Goal: Information Seeking & Learning: Learn about a topic

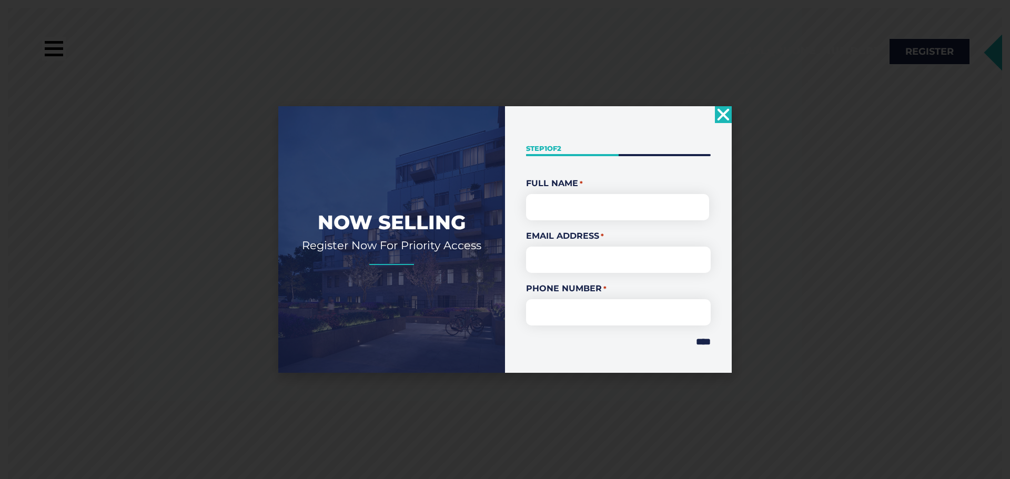
click at [727, 116] on icon "Close" at bounding box center [723, 114] width 17 height 17
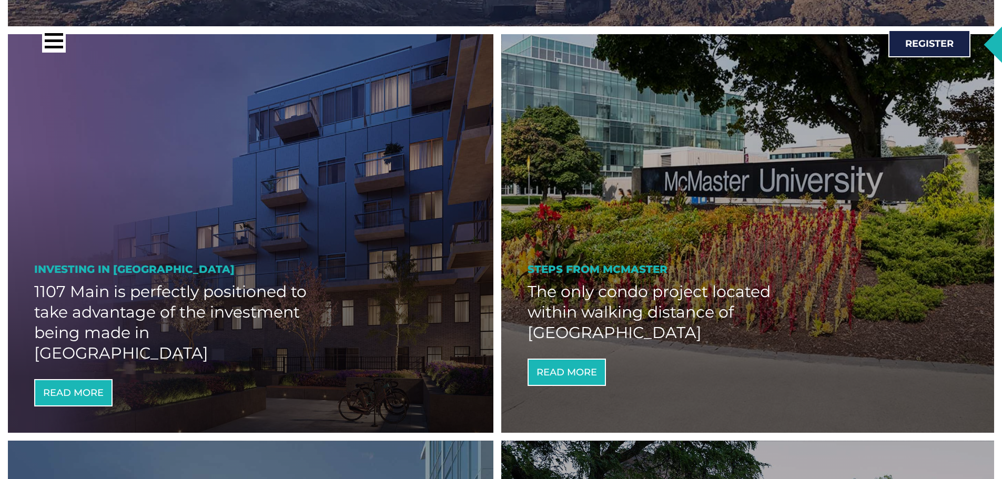
scroll to position [736, 0]
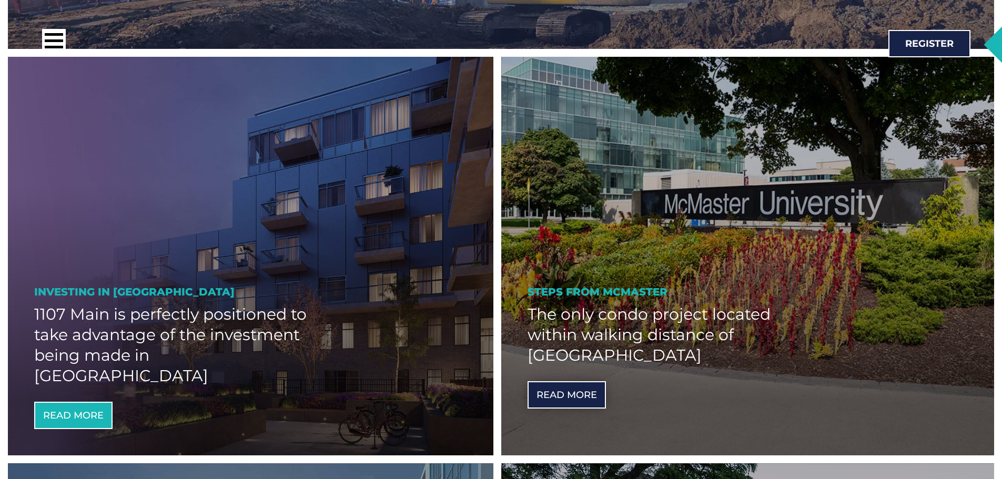
click at [566, 389] on link "Read More" at bounding box center [567, 394] width 78 height 27
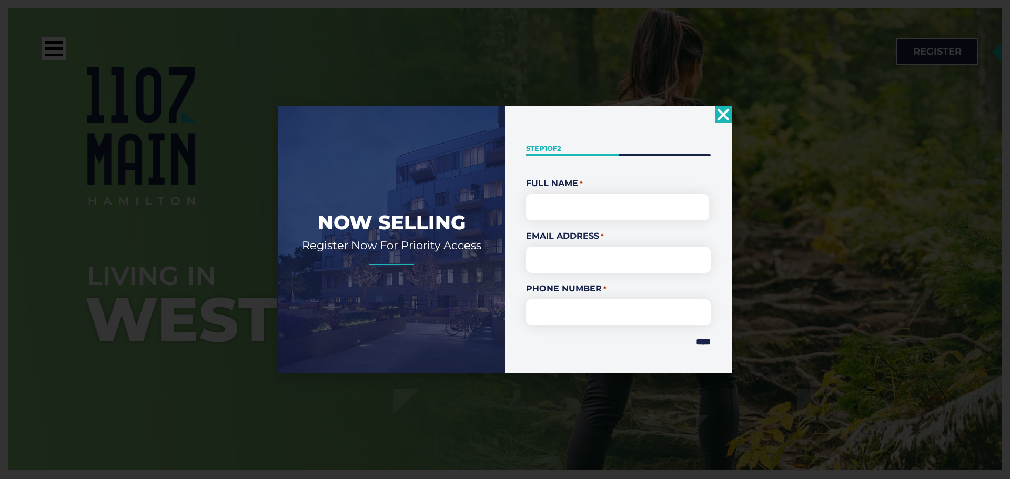
click at [722, 111] on icon "Close" at bounding box center [723, 114] width 17 height 17
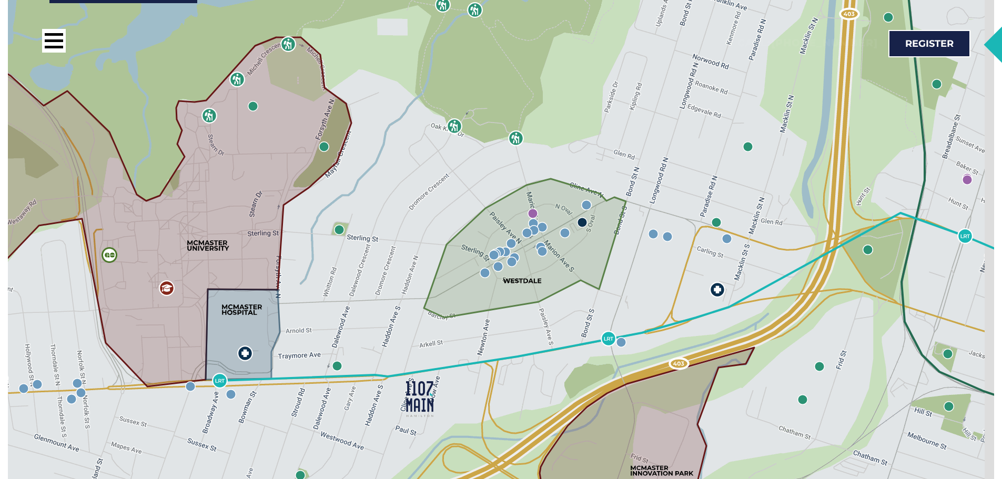
scroll to position [1683, 0]
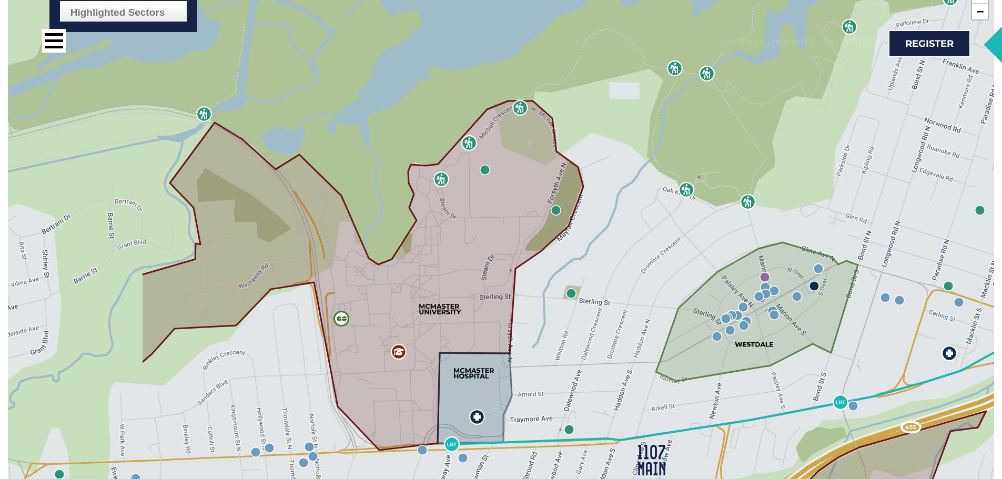
drag, startPoint x: 379, startPoint y: 296, endPoint x: 611, endPoint y: 331, distance: 234.5
click at [611, 331] on div "Highlighted Sectors Civic & Education Restaurants & Shopping Businesses Parks &…" at bounding box center [501, 271] width 986 height 631
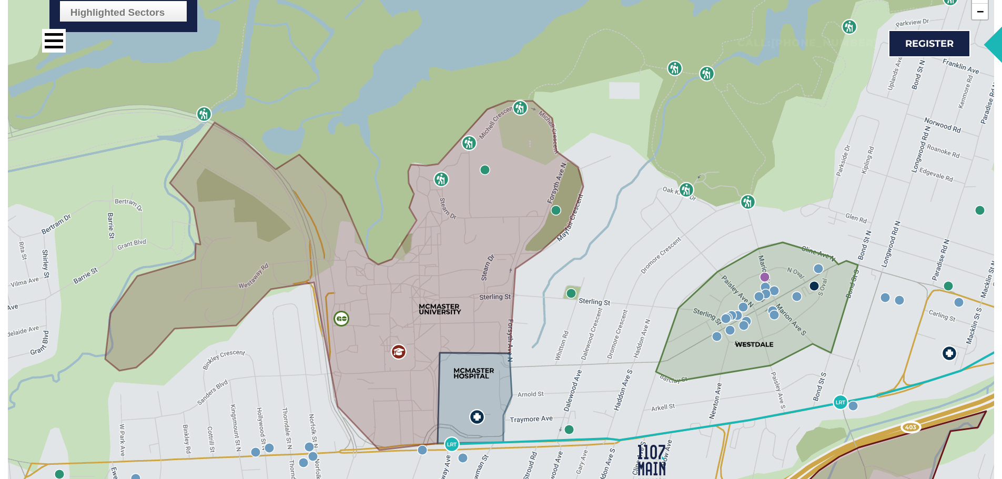
click at [254, 447] on img at bounding box center [255, 452] width 11 height 11
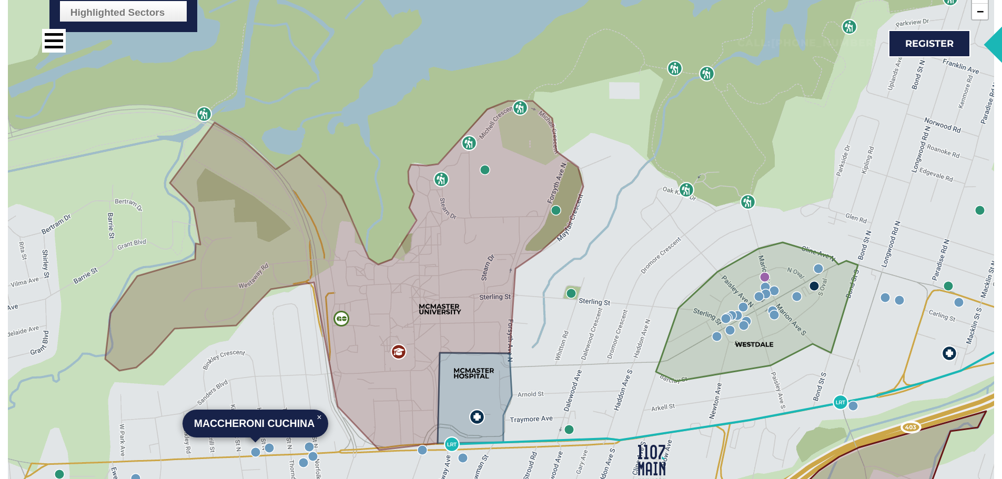
click at [271, 443] on img at bounding box center [269, 448] width 11 height 11
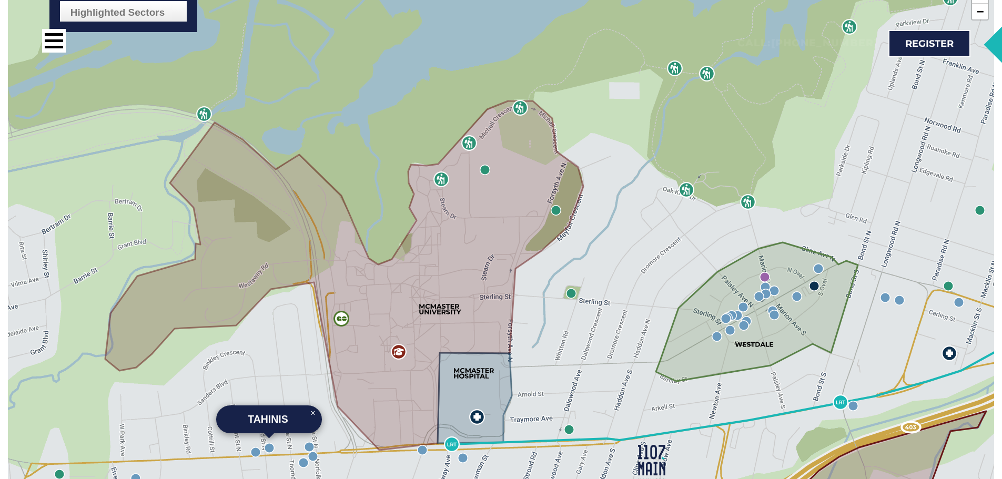
click at [308, 458] on img at bounding box center [303, 463] width 11 height 11
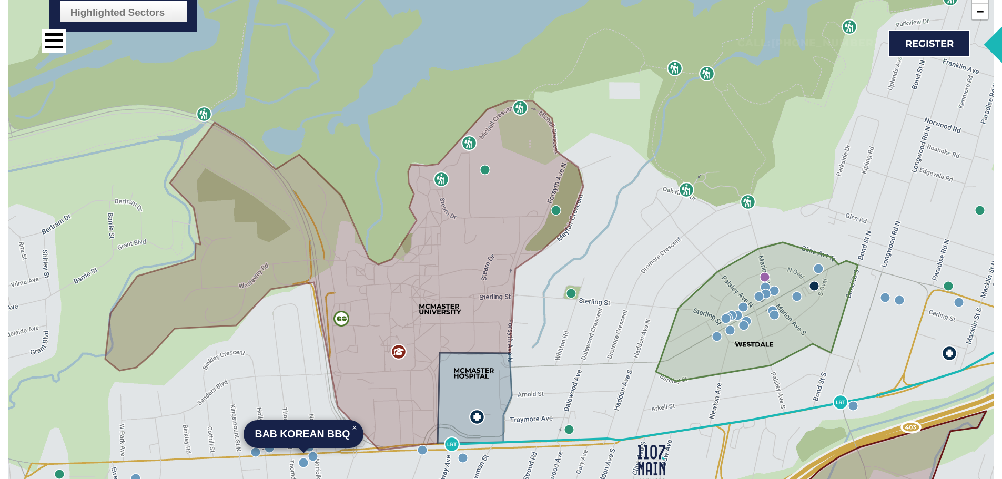
click at [318, 451] on img at bounding box center [313, 456] width 11 height 11
click at [313, 451] on img at bounding box center [314, 456] width 11 height 11
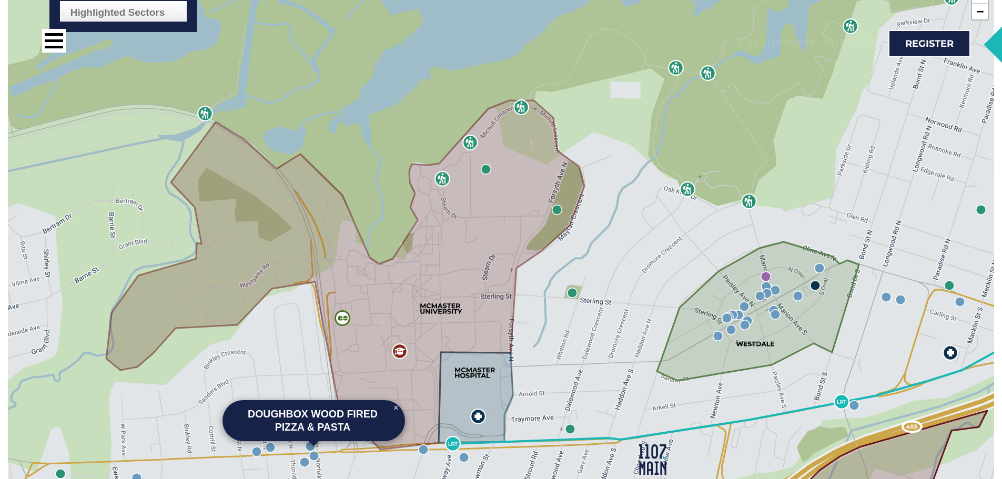
click at [309, 441] on img at bounding box center [310, 446] width 11 height 11
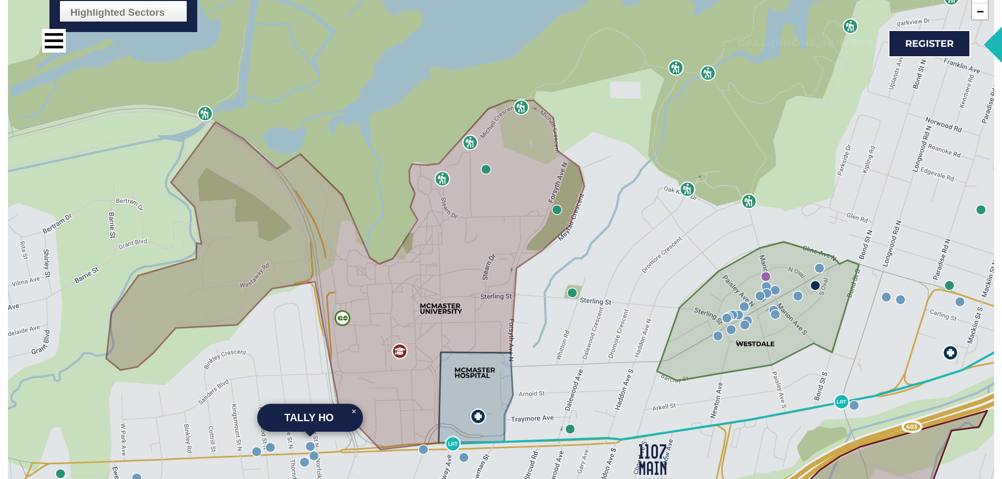
click at [428, 444] on img at bounding box center [423, 449] width 11 height 11
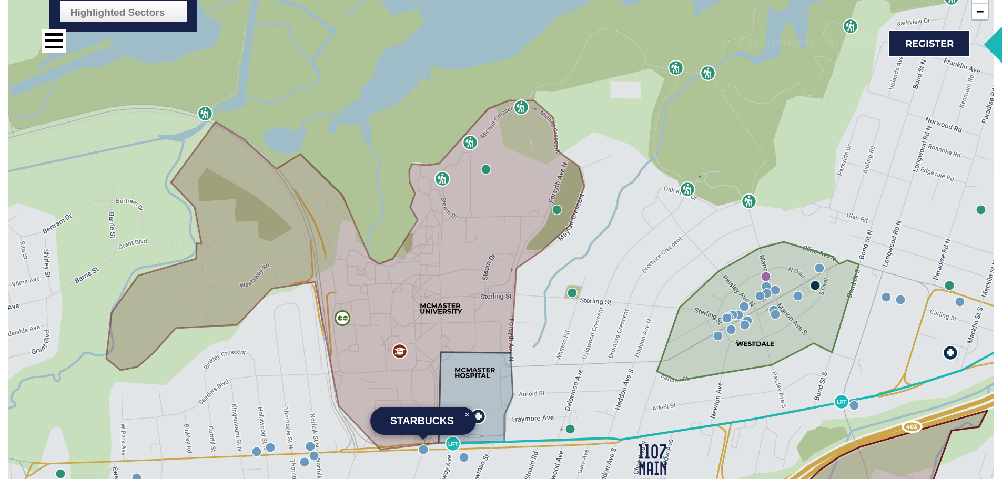
click at [465, 452] on img at bounding box center [464, 457] width 11 height 11
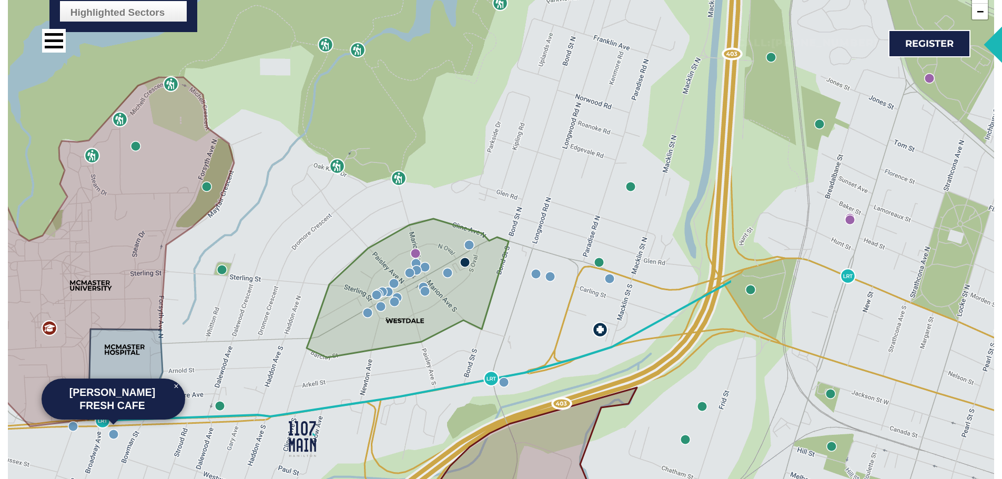
drag, startPoint x: 584, startPoint y: 409, endPoint x: 234, endPoint y: 386, distance: 351.1
click at [234, 386] on div "Williams Fresh Cafe × Highlighted Sectors Civic & Education Restaurants & Shopp…" at bounding box center [501, 271] width 986 height 631
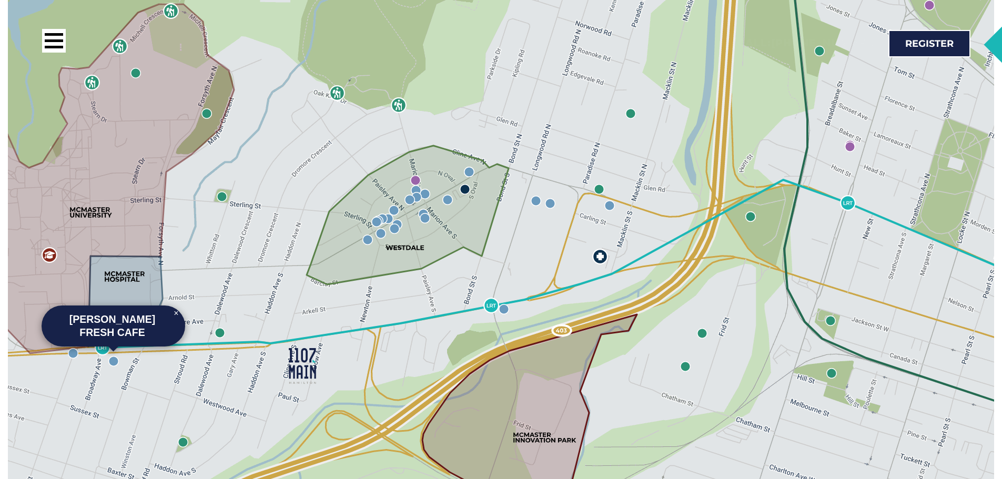
scroll to position [1736, 0]
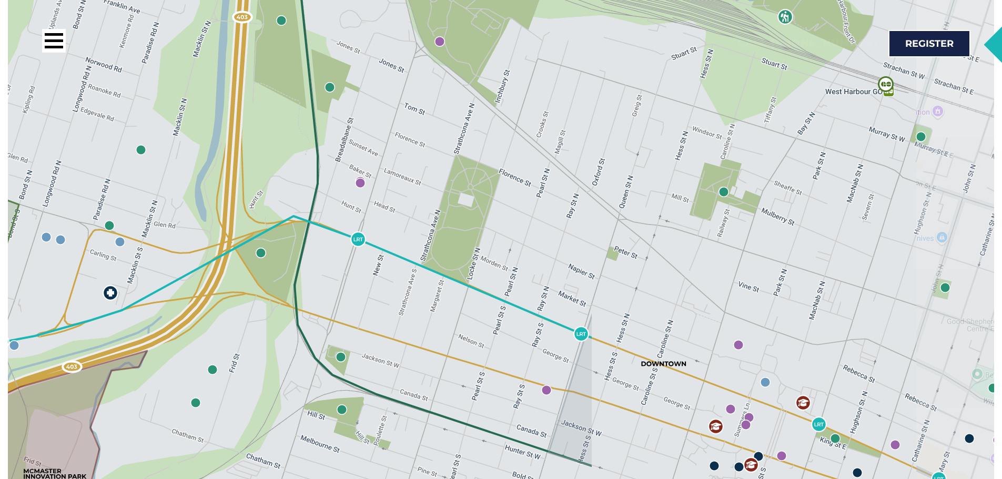
drag, startPoint x: 765, startPoint y: 362, endPoint x: 263, endPoint y: 377, distance: 502.0
click at [266, 377] on div "Williams Fresh Cafe × Highlighted Sectors Civic & Education Restaurants & Shopp…" at bounding box center [501, 219] width 986 height 631
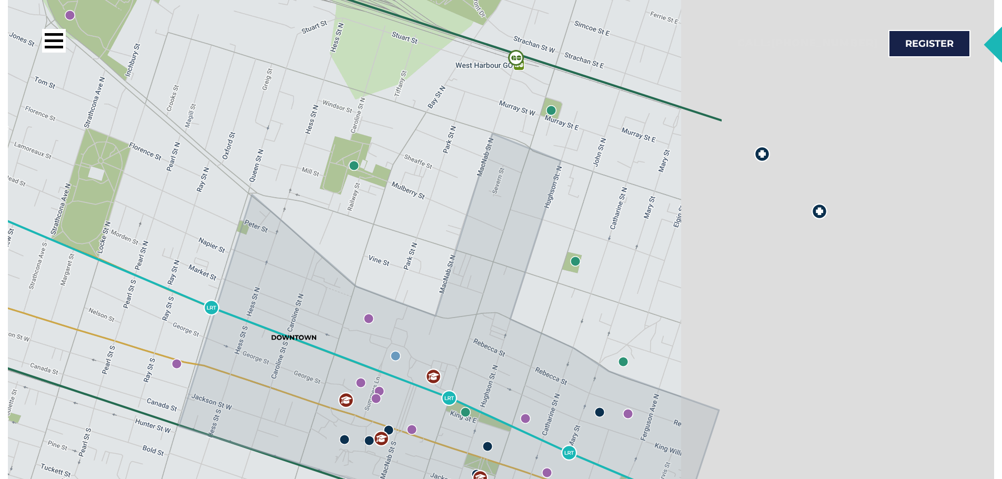
drag, startPoint x: 679, startPoint y: 302, endPoint x: 276, endPoint y: 258, distance: 405.9
click at [276, 319] on img at bounding box center [302, 337] width 63 height 37
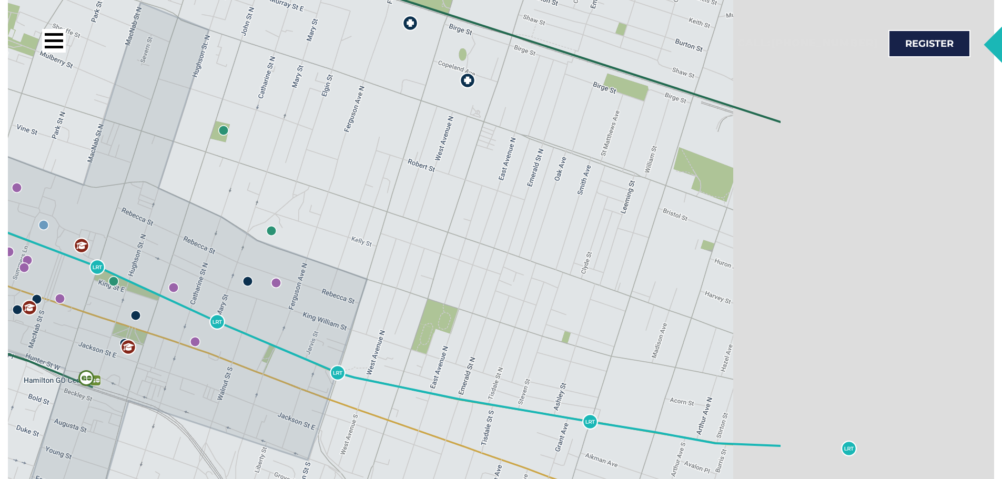
drag, startPoint x: 694, startPoint y: 363, endPoint x: 323, endPoint y: 243, distance: 389.7
click at [325, 244] on div "Williams Fresh Cafe × Highlighted Sectors Civic & Education Restaurants & Shopp…" at bounding box center [501, 219] width 986 height 631
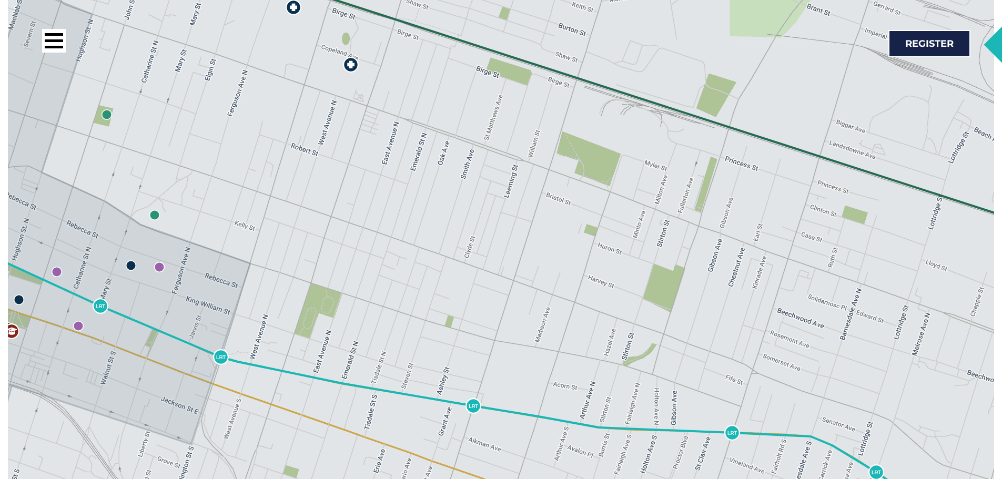
drag, startPoint x: 819, startPoint y: 367, endPoint x: 429, endPoint y: 231, distance: 412.9
click at [431, 231] on div "Williams Fresh Cafe × Highlighted Sectors Civic & Education Restaurants & Shopp…" at bounding box center [501, 219] width 986 height 631
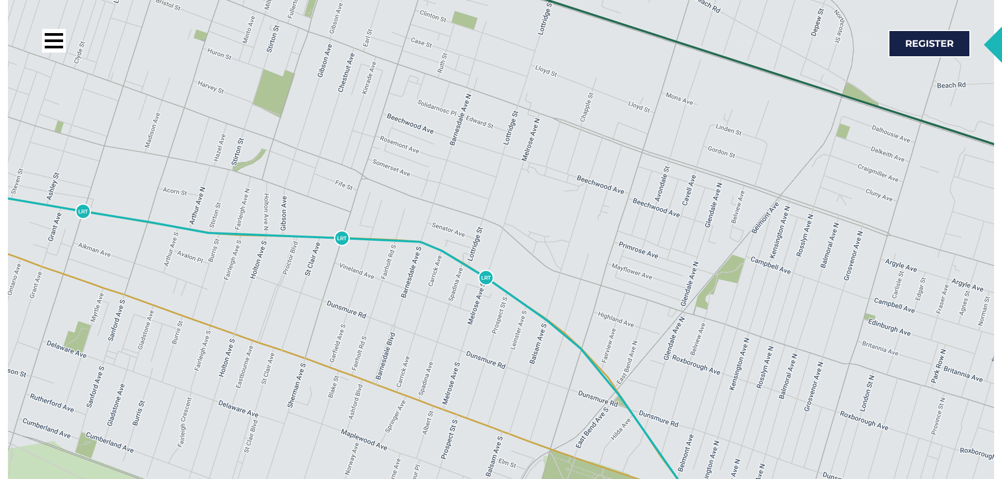
drag, startPoint x: 637, startPoint y: 323, endPoint x: 500, endPoint y: 194, distance: 189.0
click at [515, 203] on div "Williams Fresh Cafe × Highlighted Sectors Civic & Education Restaurants & Shopp…" at bounding box center [501, 219] width 986 height 631
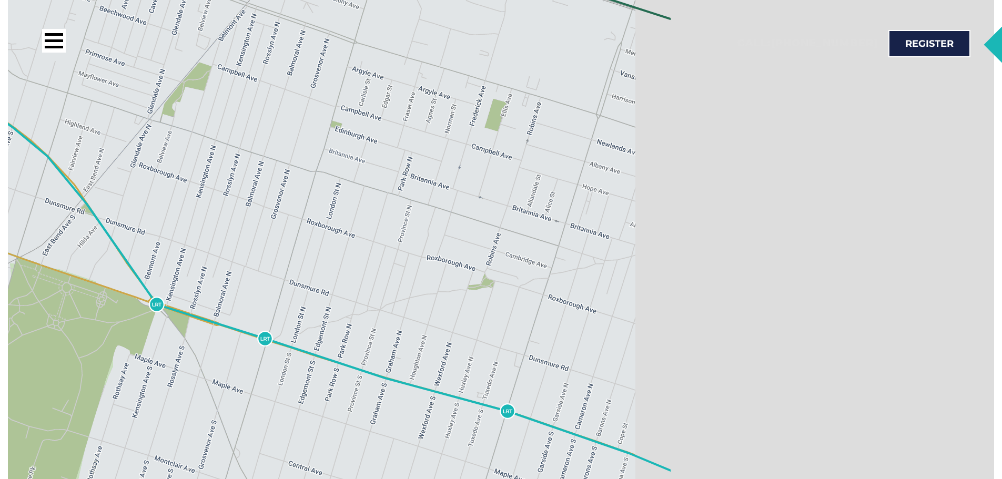
drag, startPoint x: 736, startPoint y: 367, endPoint x: 175, endPoint y: 269, distance: 569.7
click at [181, 269] on div "Williams Fresh Cafe × Highlighted Sectors Civic & Education Restaurants & Shopp…" at bounding box center [501, 219] width 986 height 631
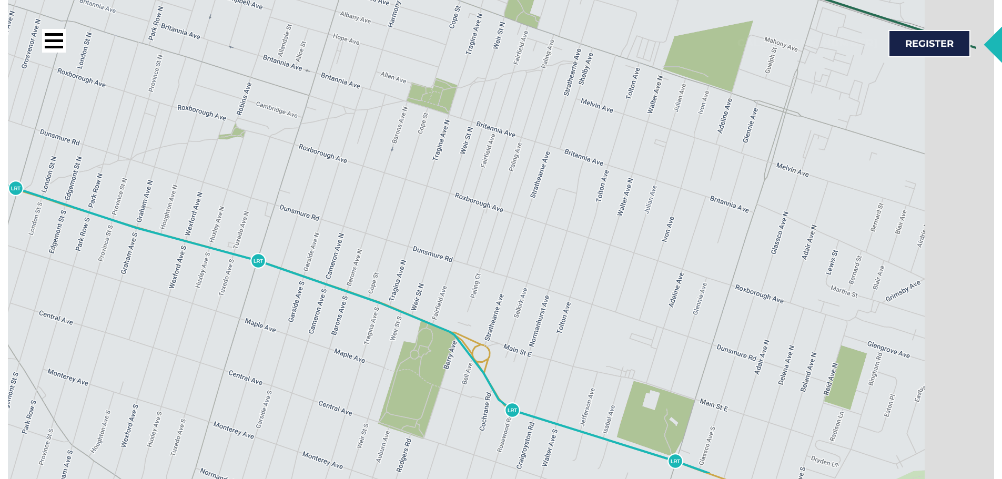
drag, startPoint x: 511, startPoint y: 401, endPoint x: 282, endPoint y: 193, distance: 309.8
click at [288, 195] on div "Williams Fresh Cafe × Highlighted Sectors Civic & Education Restaurants & Shopp…" at bounding box center [501, 219] width 986 height 631
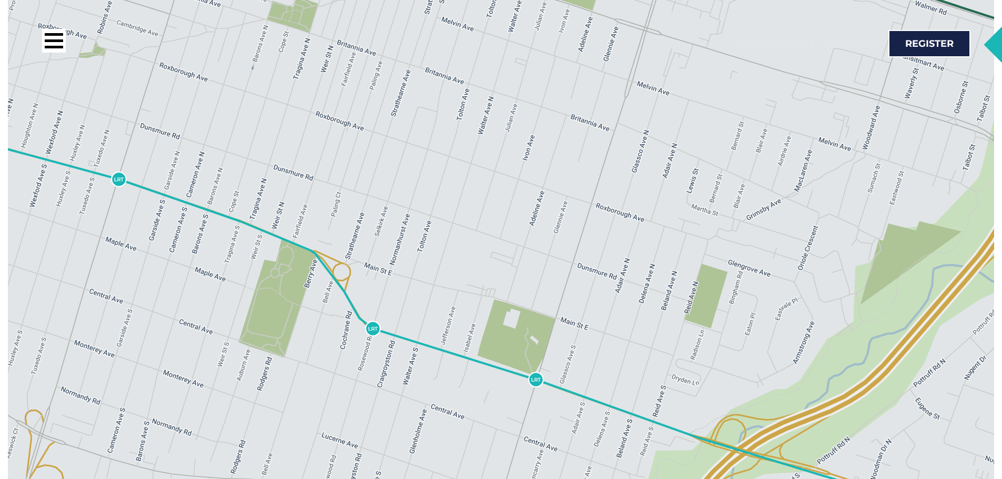
drag, startPoint x: 621, startPoint y: 317, endPoint x: 74, endPoint y: 138, distance: 576.0
click at [74, 138] on div "Williams Fresh Cafe × Highlighted Sectors Civic & Education Restaurants & Shopp…" at bounding box center [501, 219] width 986 height 631
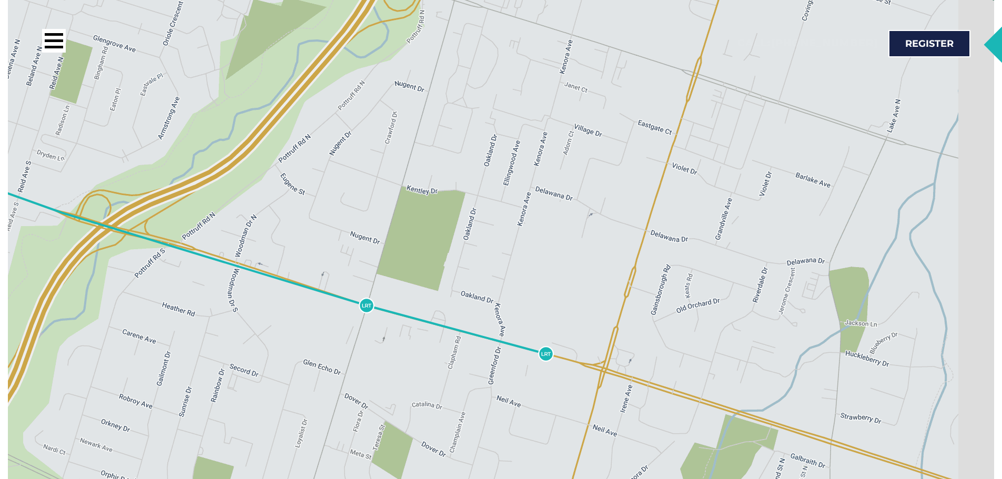
drag, startPoint x: 646, startPoint y: 323, endPoint x: 539, endPoint y: 262, distance: 123.4
click at [544, 264] on div "Williams Fresh Cafe × Highlighted Sectors Civic & Education Restaurants & Shopp…" at bounding box center [501, 219] width 986 height 631
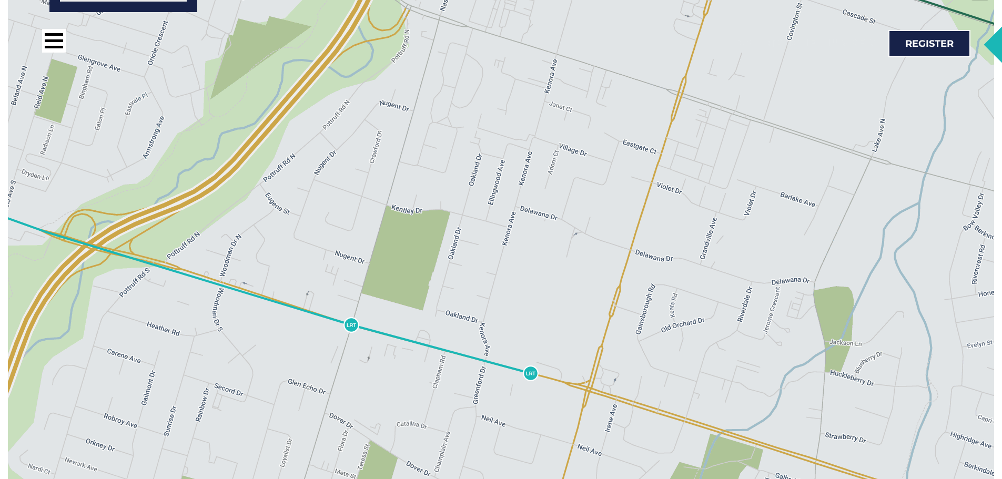
scroll to position [1683, 0]
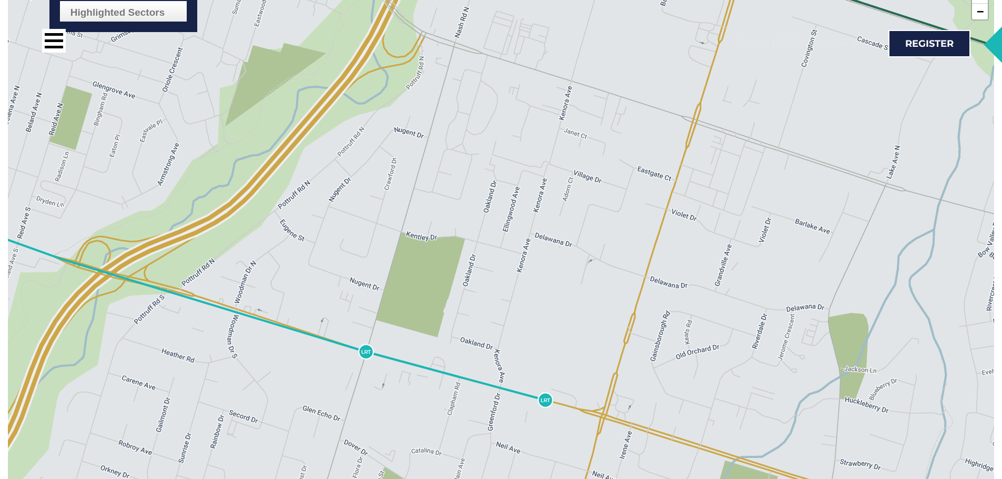
drag, startPoint x: 288, startPoint y: 257, endPoint x: 905, endPoint y: 275, distance: 617.8
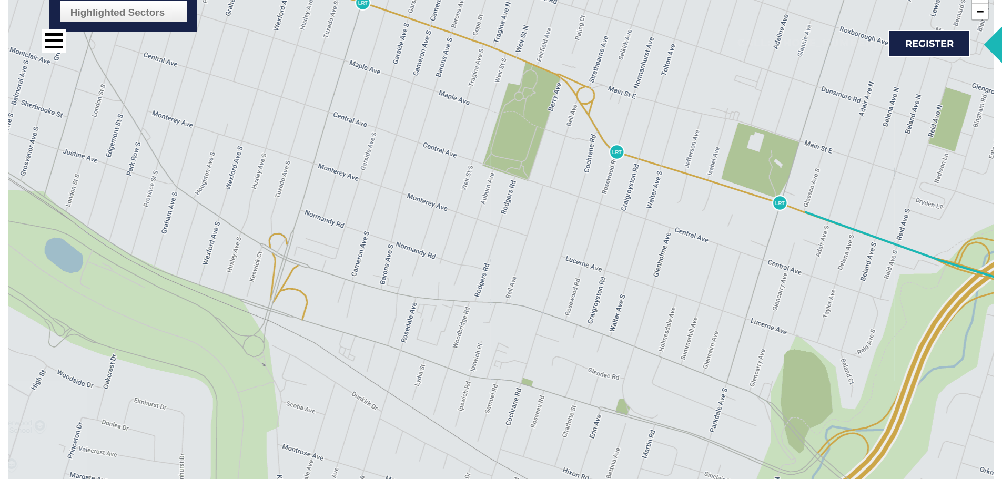
drag, startPoint x: 384, startPoint y: 195, endPoint x: 775, endPoint y: 409, distance: 445.6
click at [749, 402] on div "Williams Fresh Cafe × Highlighted Sectors Civic & Education Restaurants & Shopp…" at bounding box center [501, 271] width 986 height 631
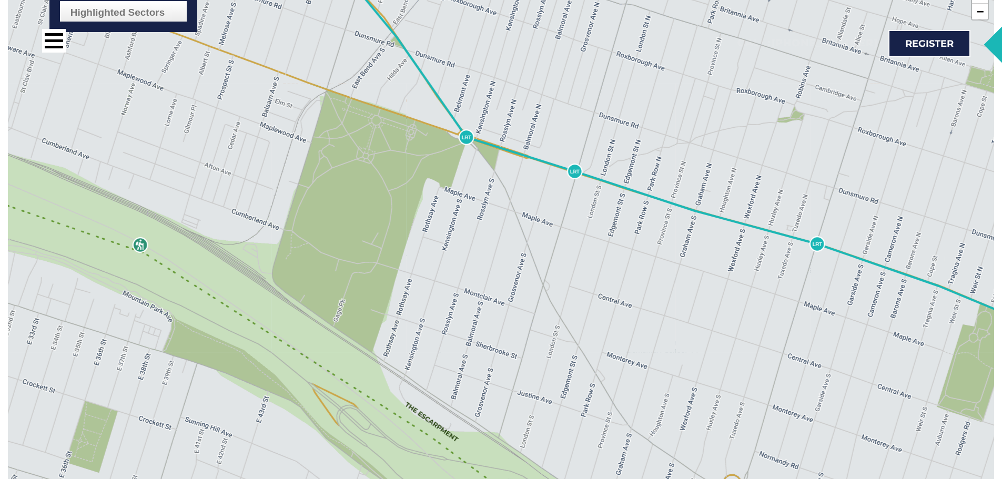
drag, startPoint x: 436, startPoint y: 209, endPoint x: 884, endPoint y: 431, distance: 499.9
click at [842, 431] on div "Williams Fresh Cafe × Highlighted Sectors Civic & Education Restaurants & Shopp…" at bounding box center [501, 271] width 986 height 631
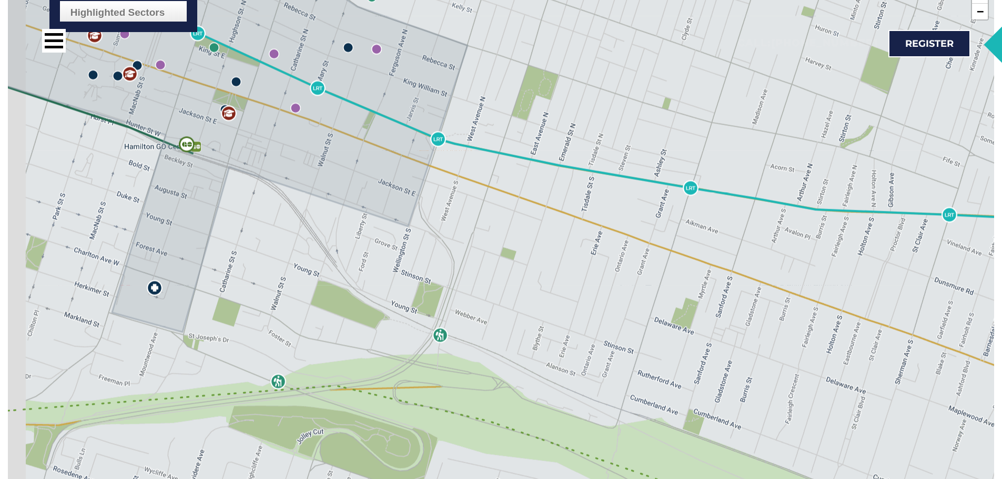
drag, startPoint x: 282, startPoint y: 197, endPoint x: 537, endPoint y: 352, distance: 297.9
click at [479, 326] on div "Williams Fresh Cafe × Highlighted Sectors Civic & Education Restaurants & Shopp…" at bounding box center [501, 271] width 986 height 631
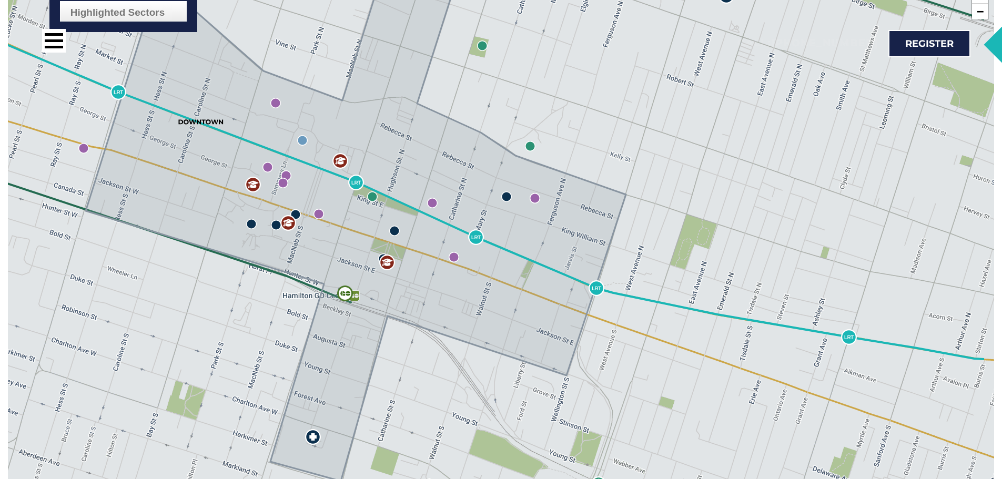
drag, startPoint x: 411, startPoint y: 255, endPoint x: 333, endPoint y: 247, distance: 78.2
click at [330, 251] on icon at bounding box center [356, 199] width 540 height 563
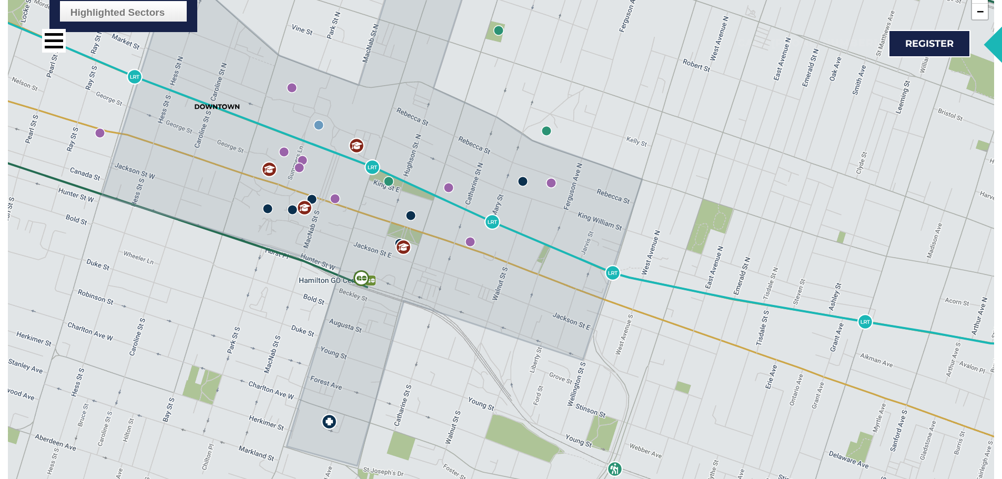
click at [358, 270] on img at bounding box center [361, 278] width 16 height 16
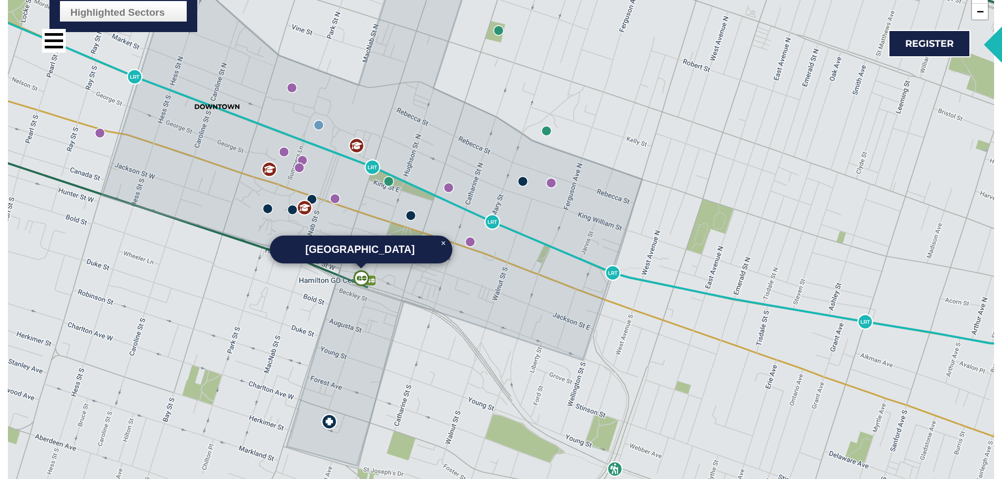
click at [378, 159] on img at bounding box center [373, 167] width 16 height 16
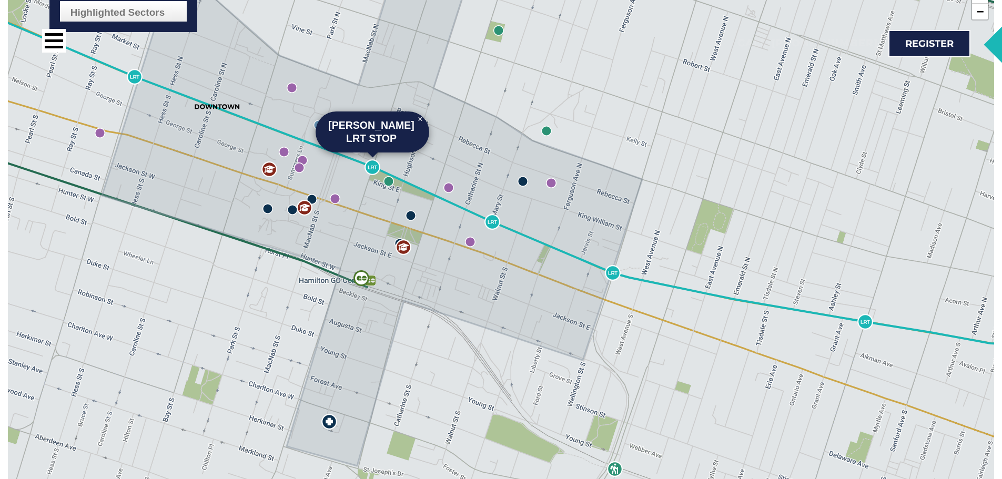
click at [487, 214] on img at bounding box center [492, 222] width 16 height 16
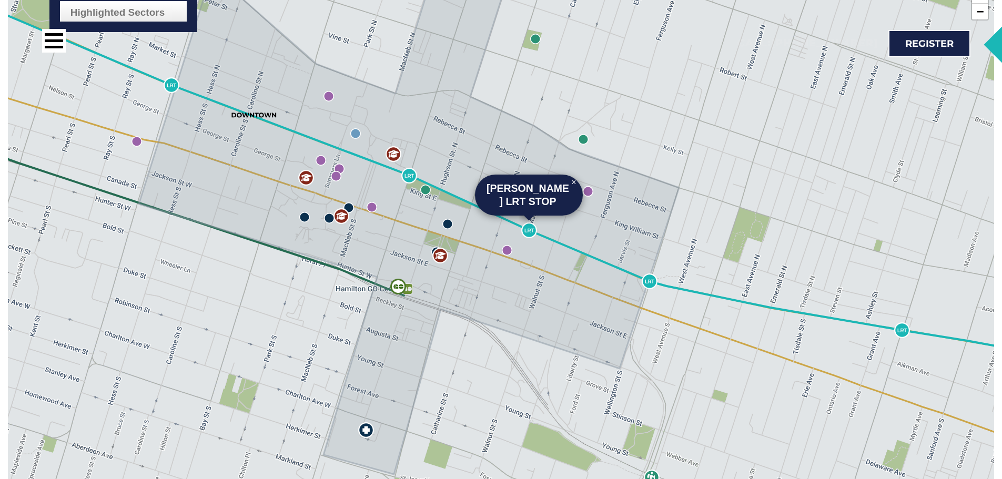
drag, startPoint x: 289, startPoint y: 311, endPoint x: 602, endPoint y: 387, distance: 322.5
click at [577, 380] on div "Mary LRT Stop × Highlighted Sectors Civic & Education Restaurants & Shopping Bu…" at bounding box center [501, 271] width 986 height 631
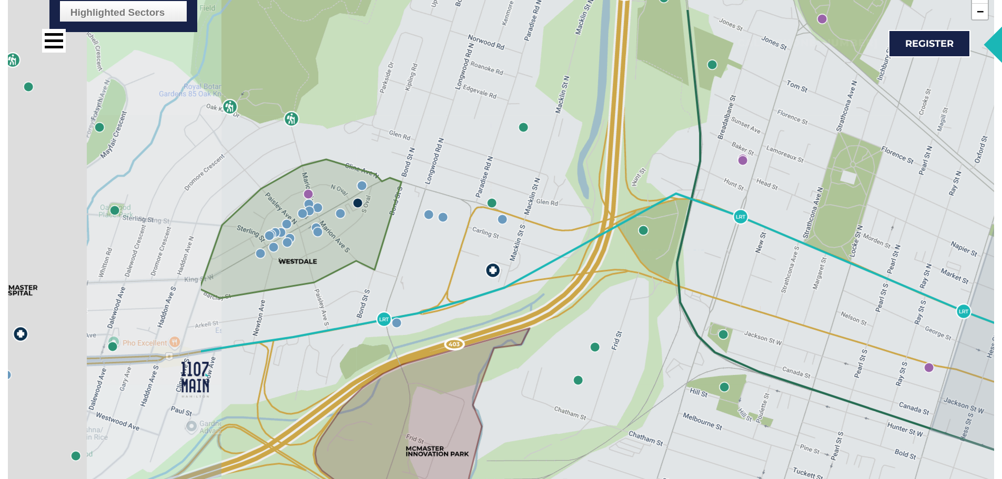
drag, startPoint x: 347, startPoint y: 169, endPoint x: 744, endPoint y: 275, distance: 411.5
click at [724, 276] on div "Mary LRT Stop × Highlighted Sectors Civic & Education Restaurants & Shopping Bu…" at bounding box center [501, 271] width 986 height 631
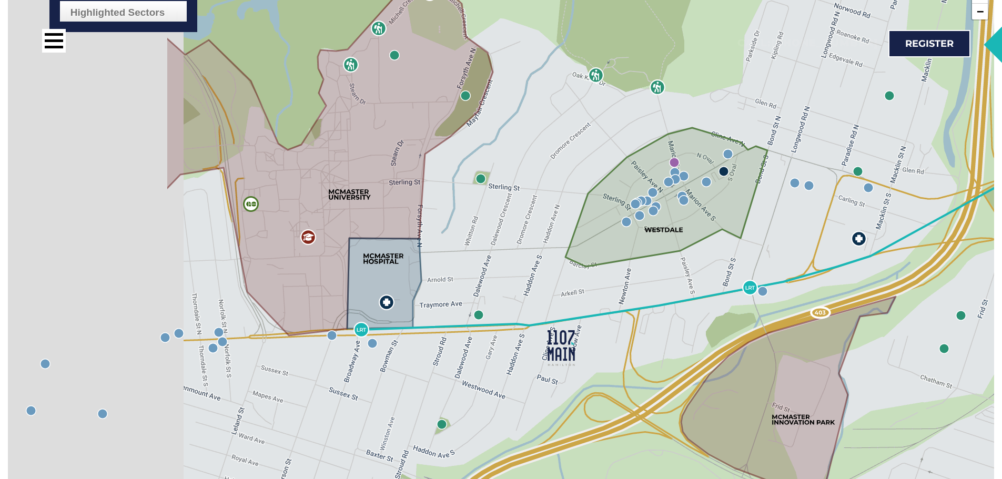
drag, startPoint x: 249, startPoint y: 350, endPoint x: 509, endPoint y: 330, distance: 261.1
click at [509, 330] on div "Mary LRT Stop × Highlighted Sectors Civic & Education Restaurants & Shopping Bu…" at bounding box center [501, 271] width 986 height 631
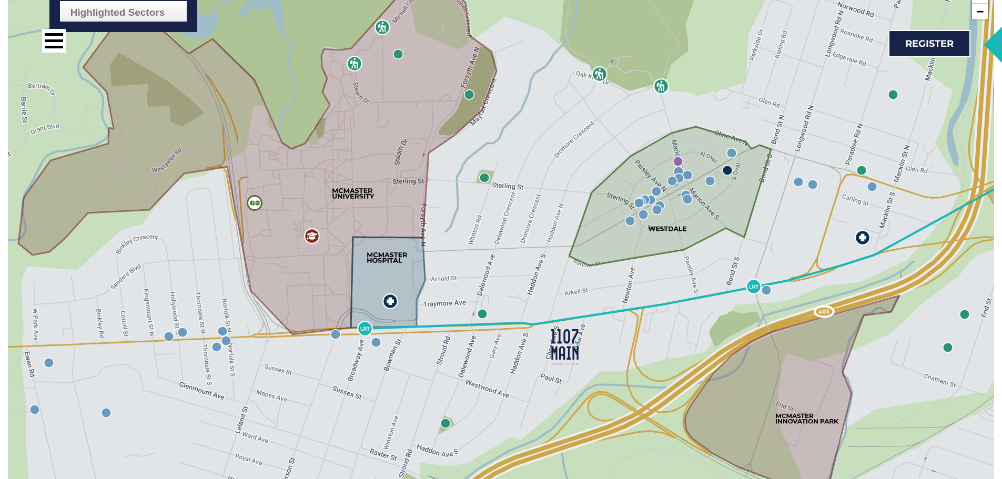
click at [365, 321] on img at bounding box center [365, 329] width 16 height 16
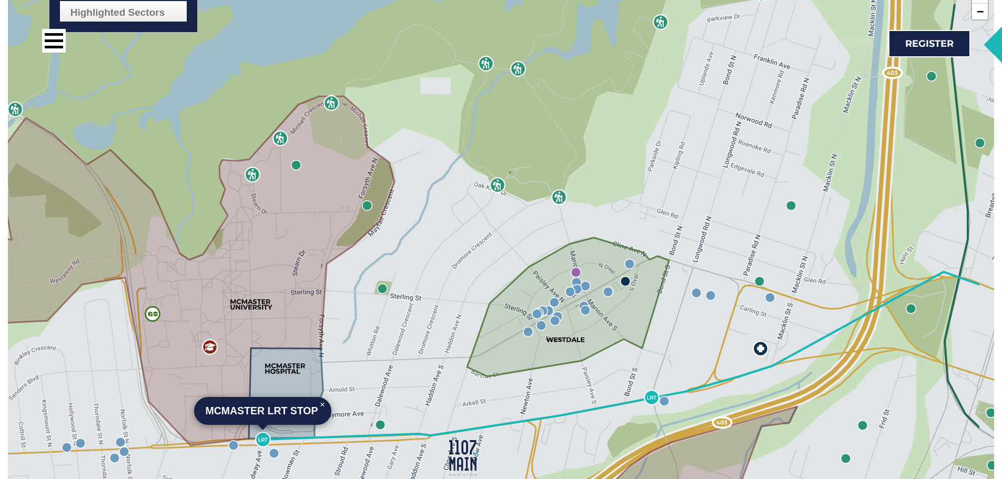
drag, startPoint x: 654, startPoint y: 310, endPoint x: 552, endPoint y: 421, distance: 150.8
click at [552, 421] on div "McMaster LRT Stop × Highlighted Sectors Civic & Education Restaurants & Shoppin…" at bounding box center [501, 271] width 986 height 631
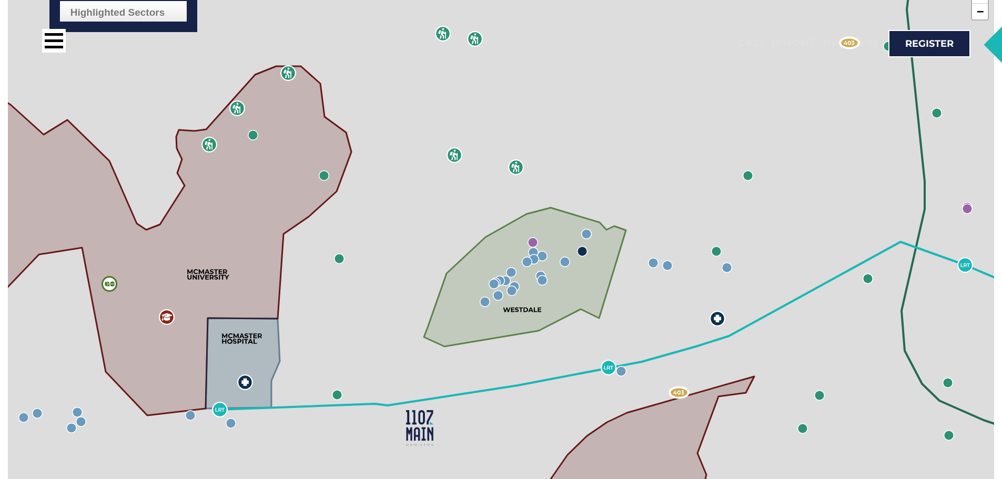
scroll to position [1683, 0]
